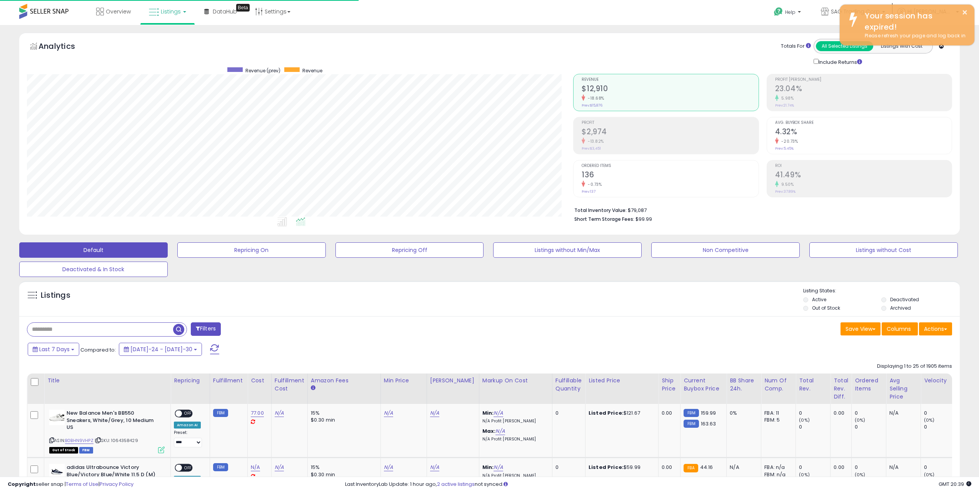
scroll to position [158, 547]
